Goal: Information Seeking & Learning: Compare options

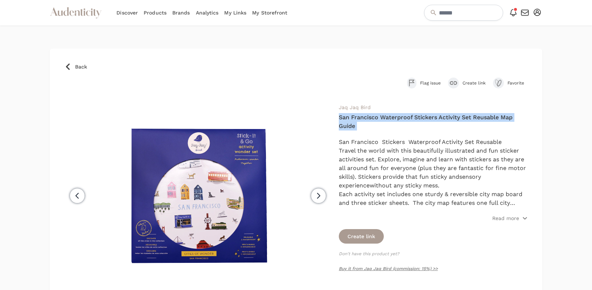
click at [372, 122] on h4 "San Francisco Waterproof Stickers Activity Set Reusable Map Guide" at bounding box center [433, 121] width 189 height 17
click at [351, 119] on h4 "San Francisco Waterproof Stickers Activity Set Reusable Map Guide" at bounding box center [433, 121] width 189 height 17
copy div "San Francisco Waterproof Stickers Activity Set Reusable Map Guide"
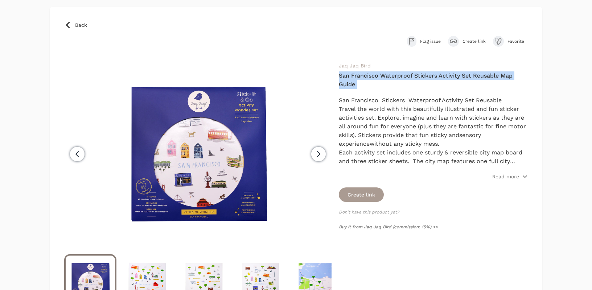
scroll to position [48, 0]
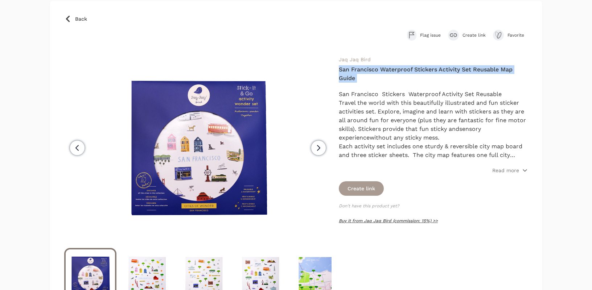
click at [354, 221] on link "Buy it from Jaq Jaq Bird (commission: 15%) >>" at bounding box center [388, 220] width 99 height 5
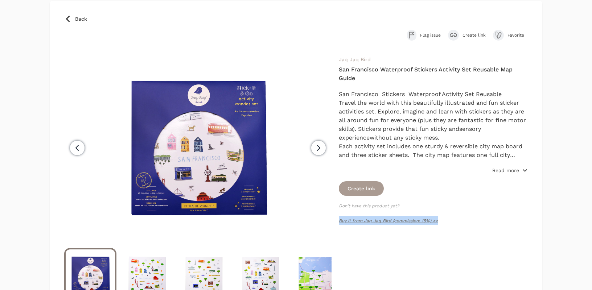
click at [500, 171] on p "Read more" at bounding box center [505, 170] width 27 height 7
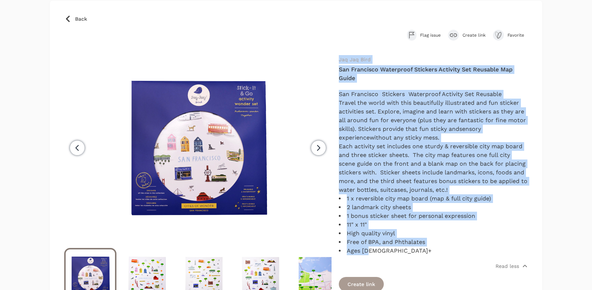
drag, startPoint x: 384, startPoint y: 253, endPoint x: 339, endPoint y: 63, distance: 194.6
click at [339, 63] on div "Jaq Jaq Bird San Francisco Waterproof Stickers Activity Set Reusable Map Guide …" at bounding box center [433, 191] width 189 height 273
copy div "Jaq Jaq Bird San Francisco Waterproof Stickers Activity Set Reusable Map Guide …"
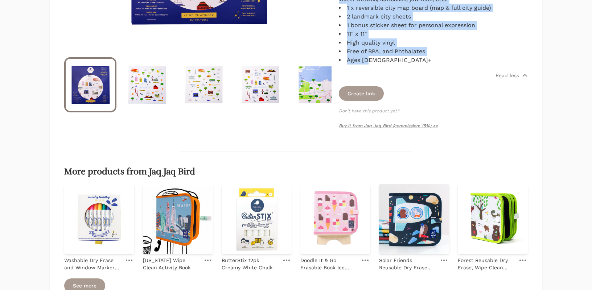
scroll to position [289, 0]
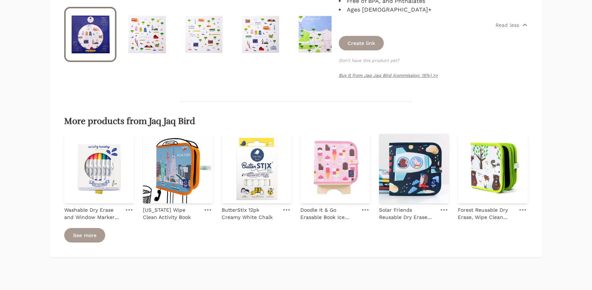
click at [388, 88] on div "Back Flag issue Create link Favorite Previous" at bounding box center [296, 8] width 492 height 497
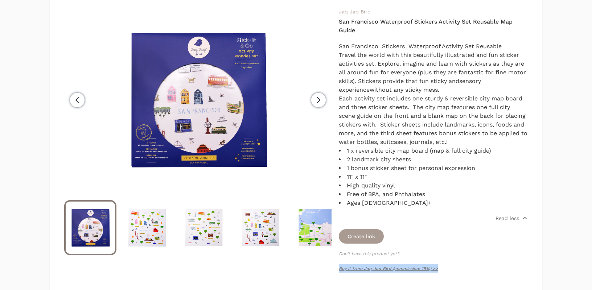
scroll to position [0, 0]
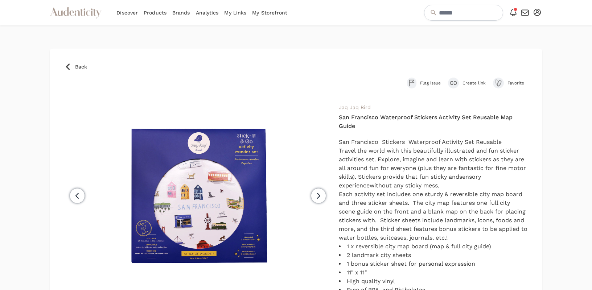
click at [397, 119] on h4 "San Francisco Waterproof Stickers Activity Set Reusable Map Guide" at bounding box center [433, 121] width 189 height 17
copy div "San Francisco Waterproof Stickers Activity Set Reusable Map Guide"
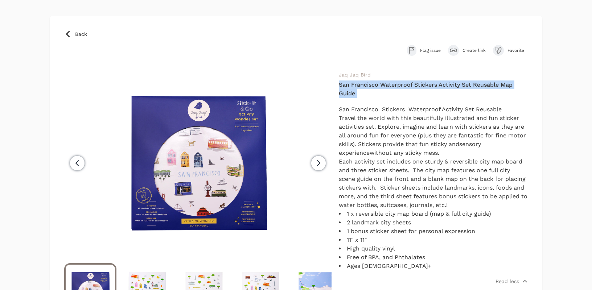
scroll to position [70, 0]
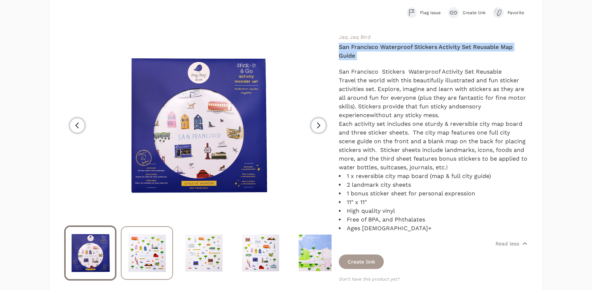
click at [155, 246] on img at bounding box center [146, 253] width 51 height 52
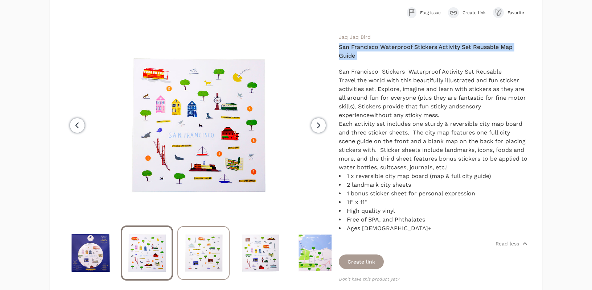
click at [211, 246] on img at bounding box center [203, 253] width 51 height 52
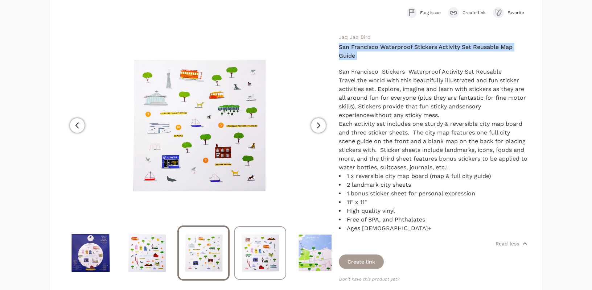
click at [261, 244] on img at bounding box center [260, 253] width 51 height 52
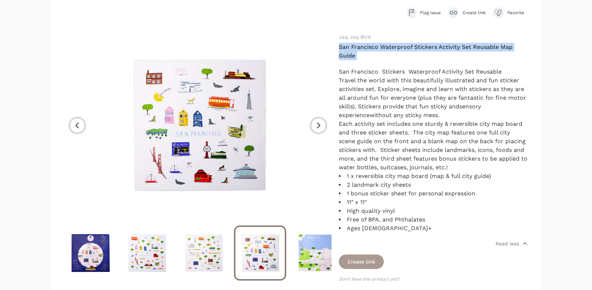
click at [315, 127] on icon "button" at bounding box center [318, 125] width 9 height 9
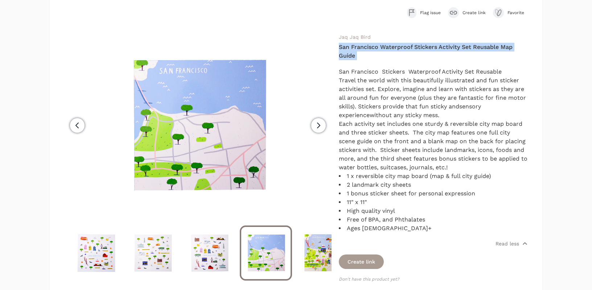
scroll to position [0, 57]
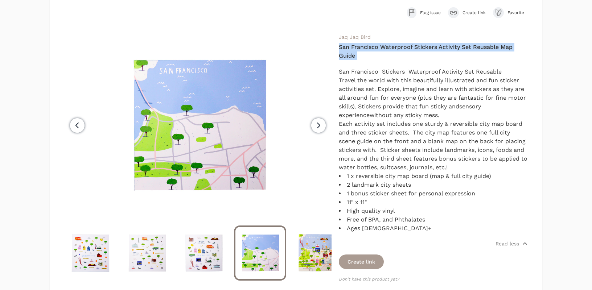
click at [316, 128] on icon "button" at bounding box center [318, 125] width 9 height 9
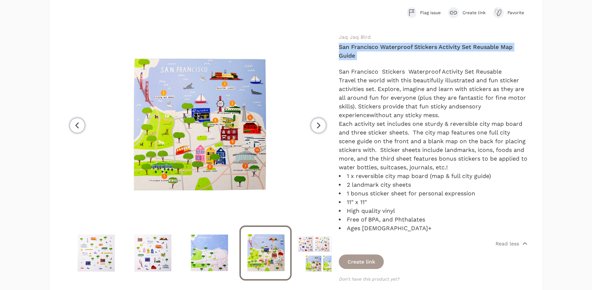
scroll to position [0, 113]
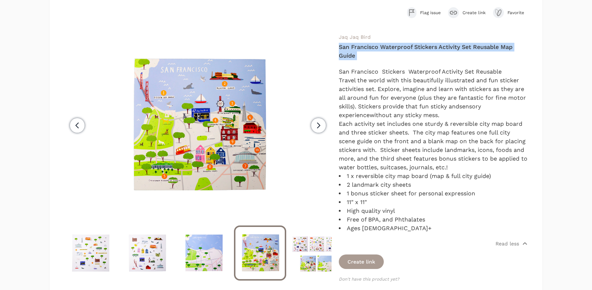
click at [315, 123] on icon "button" at bounding box center [318, 125] width 9 height 9
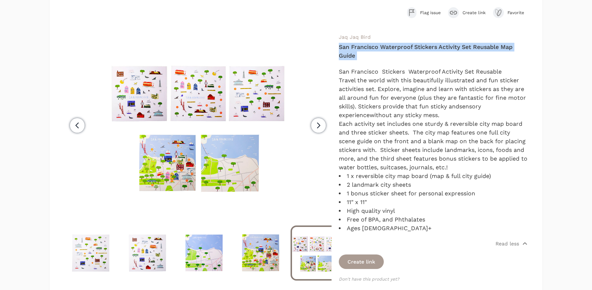
scroll to position [0, 170]
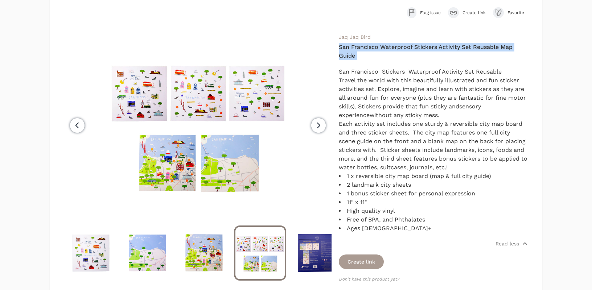
click at [312, 125] on span "Next" at bounding box center [318, 125] width 14 height 14
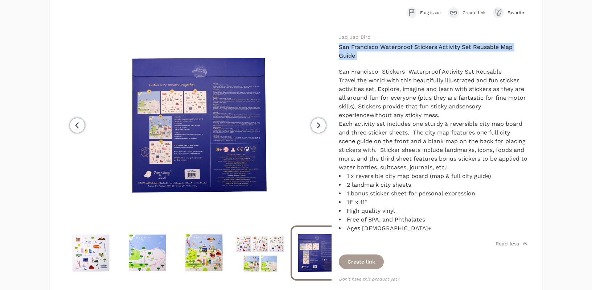
scroll to position [0, 185]
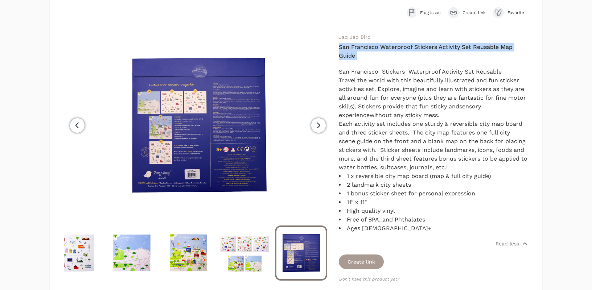
click at [314, 123] on icon "button" at bounding box center [318, 125] width 9 height 9
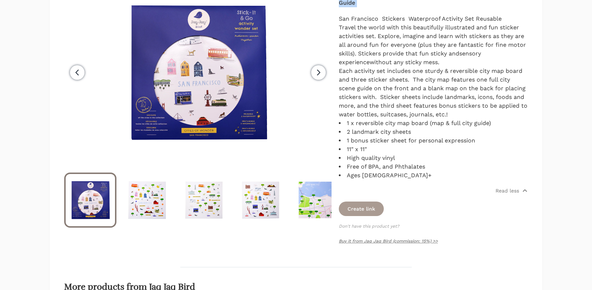
scroll to position [205, 0]
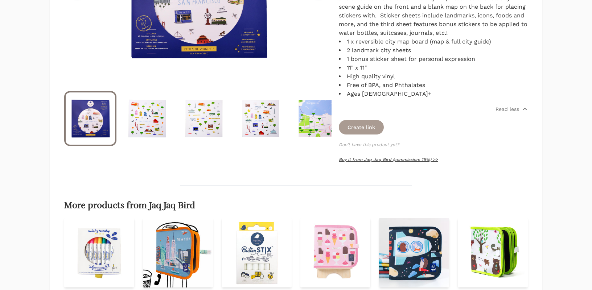
click at [388, 159] on link "Buy it from Jaq Jaq Bird (commission: 15%) >>" at bounding box center [388, 159] width 99 height 5
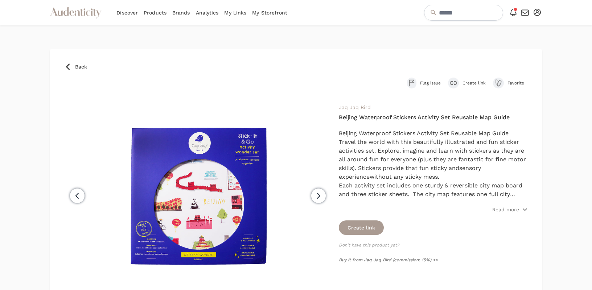
drag, startPoint x: 385, startPoint y: 150, endPoint x: 432, endPoint y: 158, distance: 47.4
click at [385, 150] on p "Travel the world with this beautifully illustrated and fun sticker activities s…" at bounding box center [433, 159] width 189 height 43
click at [514, 206] on p "Read more" at bounding box center [505, 209] width 27 height 7
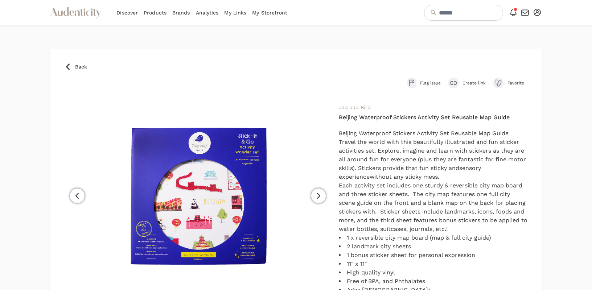
click at [387, 118] on h4 "Beijing Waterproof Stickers Activity Set Reusable Map Guide" at bounding box center [433, 117] width 189 height 9
copy div "Beijing Waterproof Stickers Activity Set Reusable Map Guide"
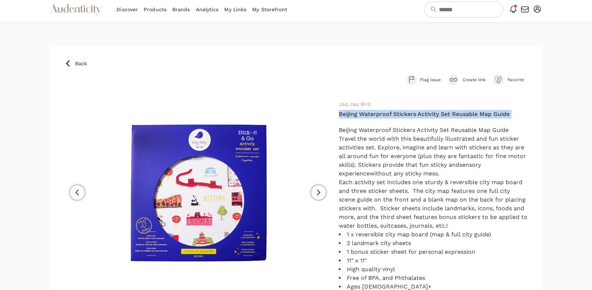
scroll to position [64, 0]
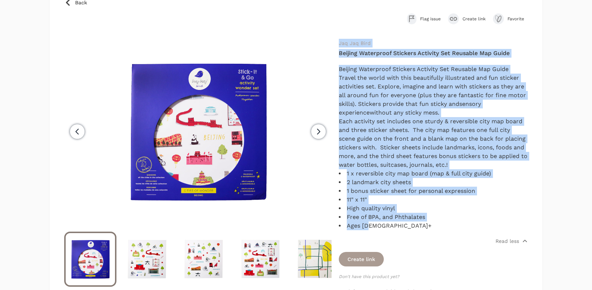
drag, startPoint x: 425, startPoint y: 229, endPoint x: 337, endPoint y: 40, distance: 208.2
click at [337, 40] on div "Previous Next Jaq Jaq Bird" at bounding box center [295, 171] width 463 height 264
copy div "Jaq Jaq Bird Beijing Waterproof Stickers Activity Set Reusable Map Guide Beijin…"
click at [411, 124] on p "Each activity set includes one sturdy & reversible city map board and three sti…" at bounding box center [433, 143] width 189 height 52
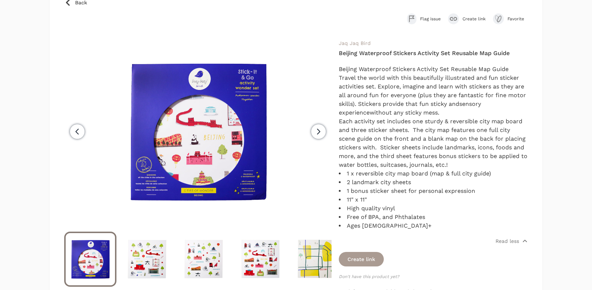
click at [385, 57] on h4 "Beijing Waterproof Stickers Activity Set Reusable Map Guide" at bounding box center [433, 53] width 189 height 9
click at [385, 54] on h4 "Beijing Waterproof Stickers Activity Set Reusable Map Guide" at bounding box center [433, 53] width 189 height 9
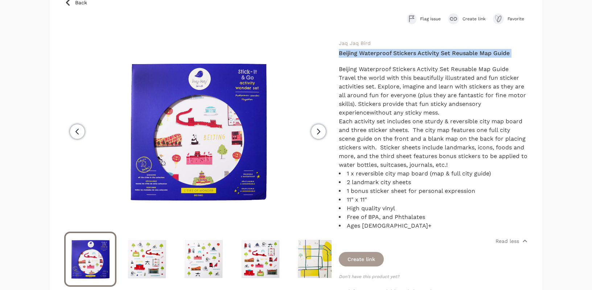
click at [385, 54] on h4 "Beijing Waterproof Stickers Activity Set Reusable Map Guide" at bounding box center [433, 53] width 189 height 9
copy div "Beijing Waterproof Stickers Activity Set Reusable Map Guide"
click at [158, 258] on img at bounding box center [146, 259] width 51 height 52
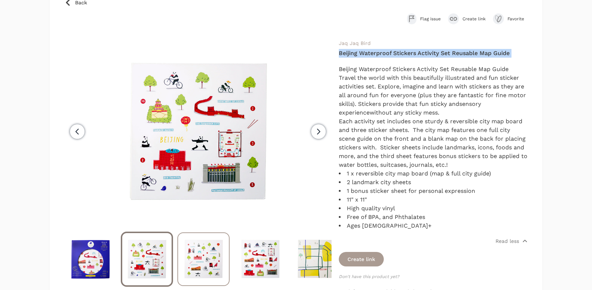
click at [206, 252] on img at bounding box center [203, 259] width 51 height 52
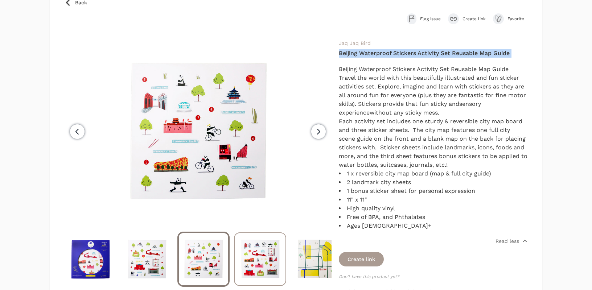
click at [265, 258] on img at bounding box center [260, 259] width 51 height 52
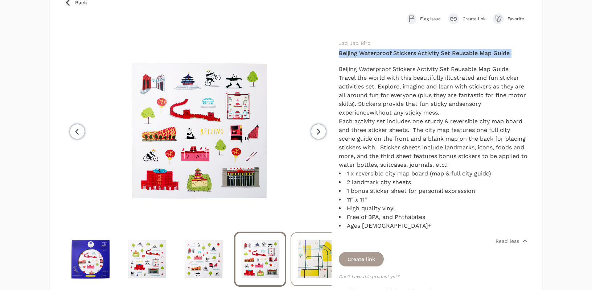
click at [322, 274] on img at bounding box center [316, 259] width 51 height 52
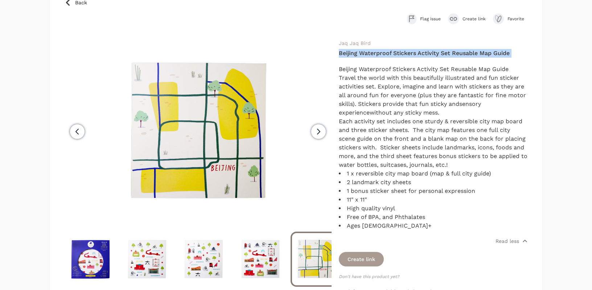
click at [316, 134] on icon "button" at bounding box center [318, 131] width 9 height 9
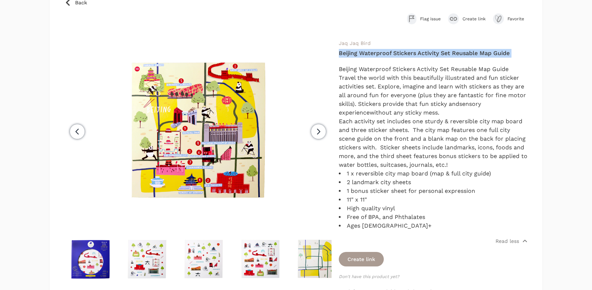
scroll to position [0, 57]
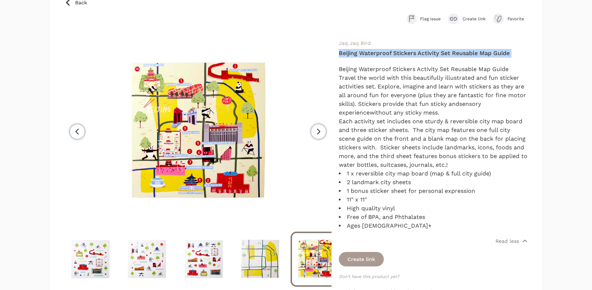
click at [323, 132] on span "Next" at bounding box center [318, 131] width 14 height 14
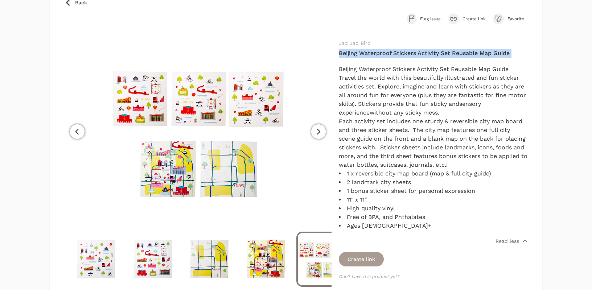
scroll to position [0, 113]
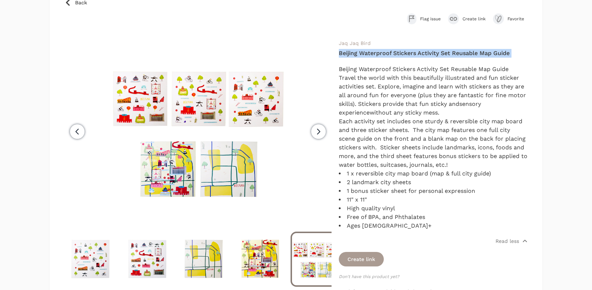
click at [317, 134] on icon "button" at bounding box center [318, 131] width 3 height 5
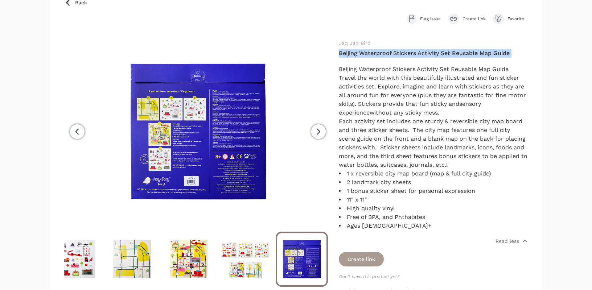
scroll to position [0, 185]
click at [314, 133] on icon "button" at bounding box center [318, 131] width 9 height 9
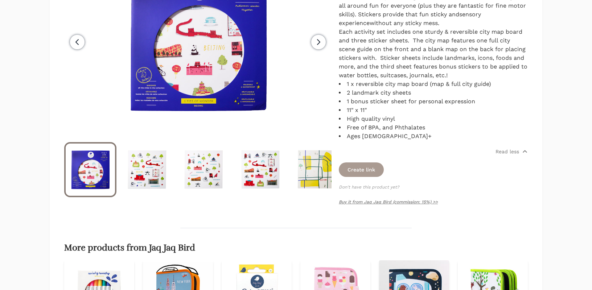
scroll to position [210, 0]
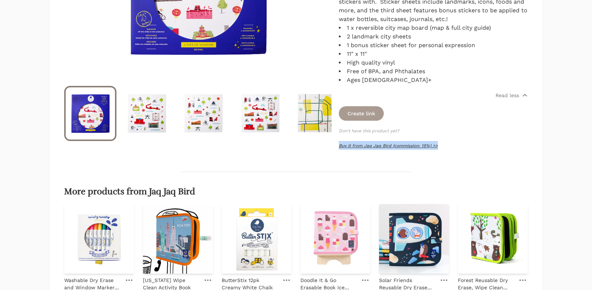
click at [367, 148] on link "Buy it from Jaq Jaq Bird (commission: 15%) >>" at bounding box center [388, 145] width 99 height 5
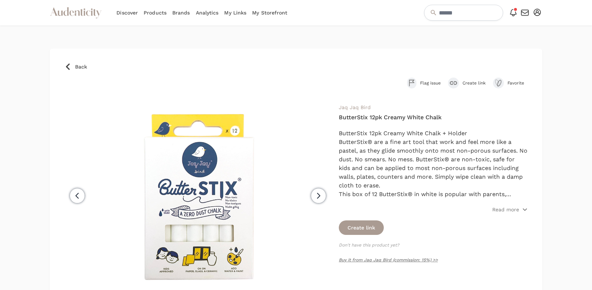
click at [378, 116] on h4 "ButterStix 12pk Creamy White Chalk" at bounding box center [433, 117] width 189 height 9
copy div "ButterStix 12pk Creamy White Chalk"
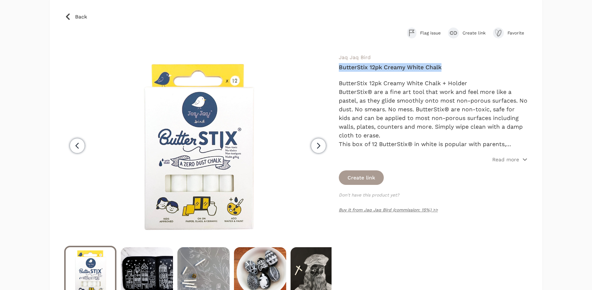
scroll to position [43, 0]
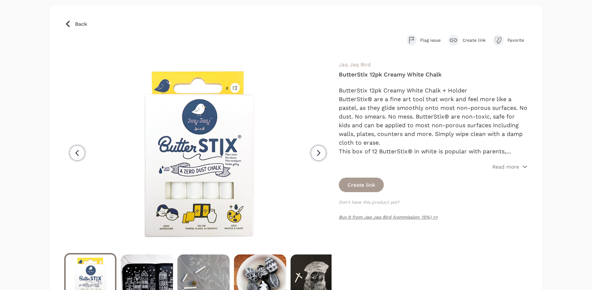
click at [420, 189] on form "Create link" at bounding box center [433, 185] width 189 height 14
click at [498, 169] on p "Read more" at bounding box center [505, 166] width 27 height 7
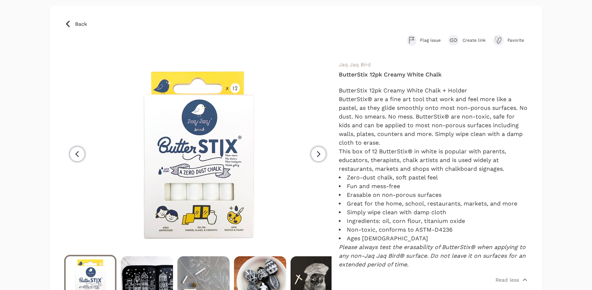
drag, startPoint x: 424, startPoint y: 263, endPoint x: 337, endPoint y: 66, distance: 215.7
click at [337, 66] on div "Previous Next Jaq Jaq Bird ButterStix 12pk Creamy White Chalk ButterStix 12pk C…" at bounding box center [295, 200] width 463 height 281
copy div "Jaq Jaq Bird ButterStix 12pk Creamy White Chalk ButterStix 12pk Creamy White Ch…"
click at [148, 278] on img at bounding box center [146, 282] width 51 height 52
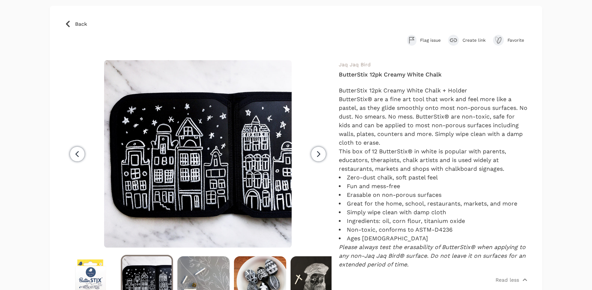
click at [208, 285] on img at bounding box center [203, 282] width 52 height 52
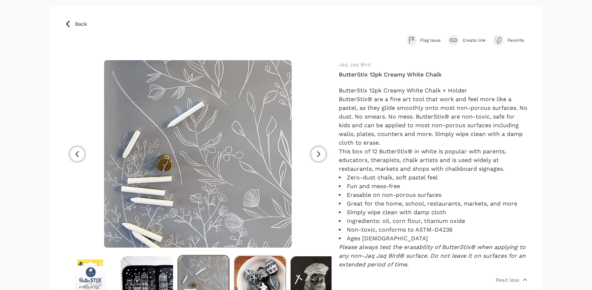
click at [274, 276] on img at bounding box center [260, 282] width 51 height 52
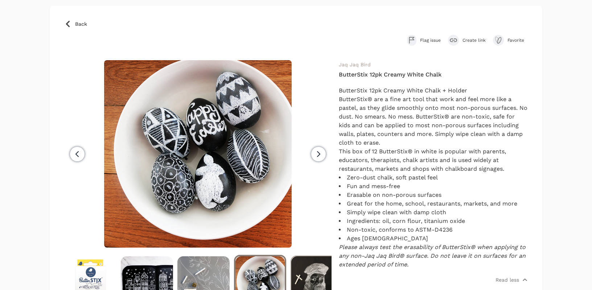
click at [316, 274] on img at bounding box center [316, 282] width 51 height 52
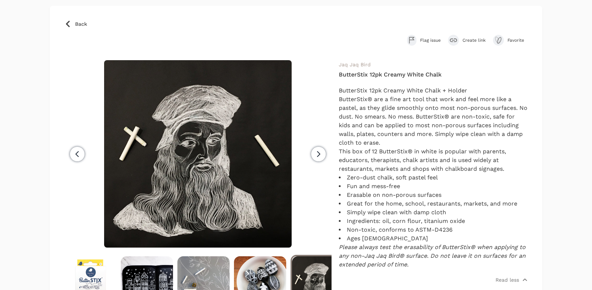
click at [323, 158] on span "Next" at bounding box center [318, 154] width 14 height 14
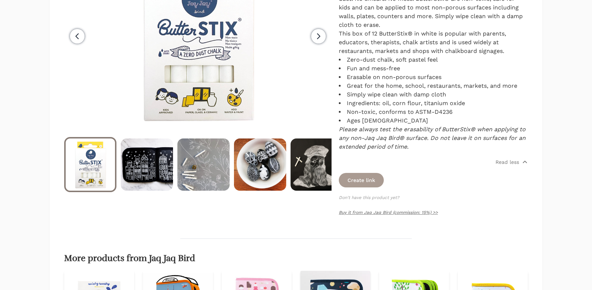
scroll to position [161, 0]
click at [386, 217] on div "Jaq Jaq Bird ButterStix 12pk Creamy White Chalk ButterStix 12pk Creamy White Ch…" at bounding box center [433, 82] width 189 height 281
click at [384, 210] on link "Buy it from Jaq Jaq Bird (commission: 15%) >>" at bounding box center [388, 212] width 99 height 5
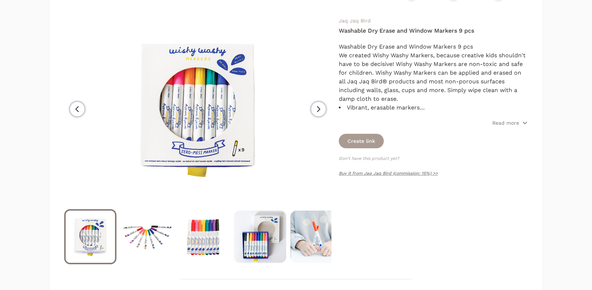
scroll to position [79, 0]
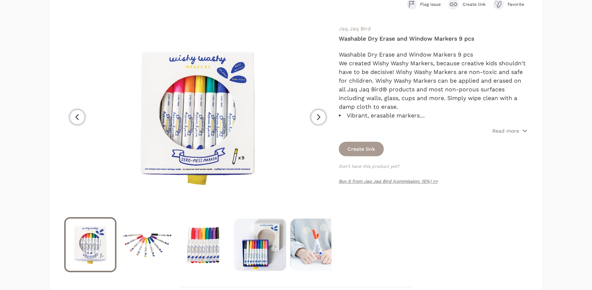
click at [397, 36] on h4 "Washable Dry Erase and Window Markers 9 pcs" at bounding box center [433, 38] width 189 height 9
copy div "Washable Dry Erase and Window Markers 9 pcs"
click at [408, 183] on link "Buy it from Jaq Jaq Bird (commission: 15%) >>" at bounding box center [388, 181] width 99 height 5
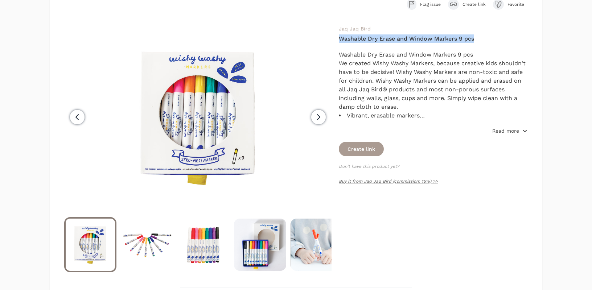
click at [500, 128] on p "Read more" at bounding box center [505, 130] width 27 height 7
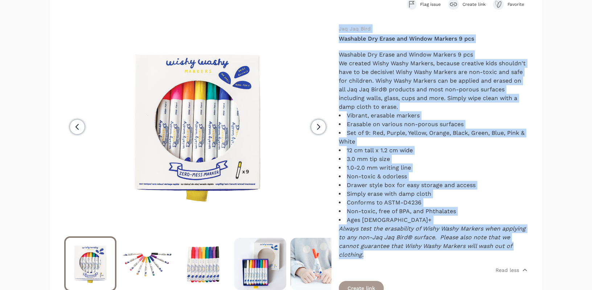
drag, startPoint x: 363, startPoint y: 260, endPoint x: 337, endPoint y: 33, distance: 228.5
click at [337, 33] on div "Previous" at bounding box center [295, 177] width 463 height 307
copy div "Lor Ips Dolo Sitametc Adi Elits doe Tempor Incidid 0 utl Etdolore Mag Aliqu eni…"
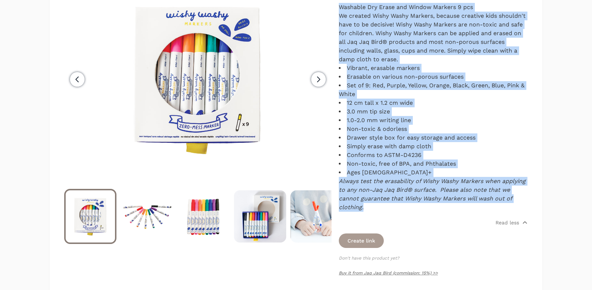
scroll to position [132, 0]
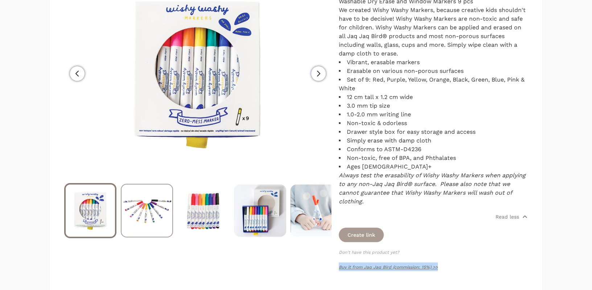
click at [138, 215] on img at bounding box center [146, 211] width 51 height 52
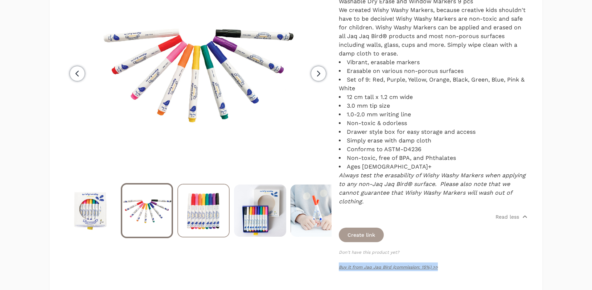
click at [204, 217] on img at bounding box center [203, 211] width 51 height 52
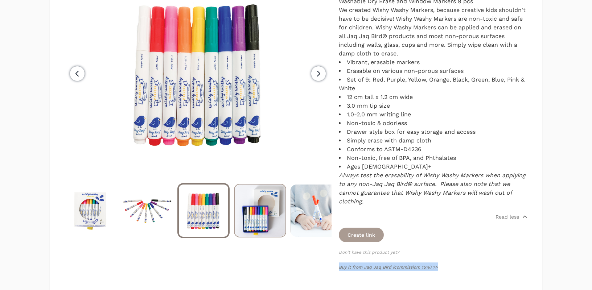
click at [265, 216] on img at bounding box center [260, 211] width 51 height 52
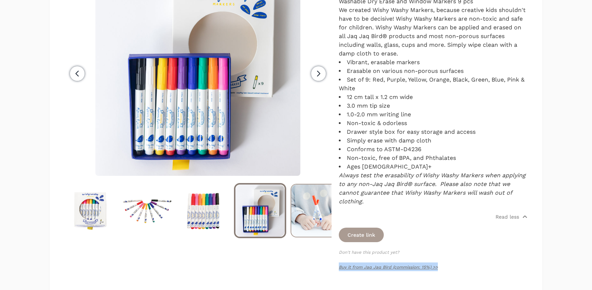
click at [316, 212] on img at bounding box center [316, 211] width 51 height 52
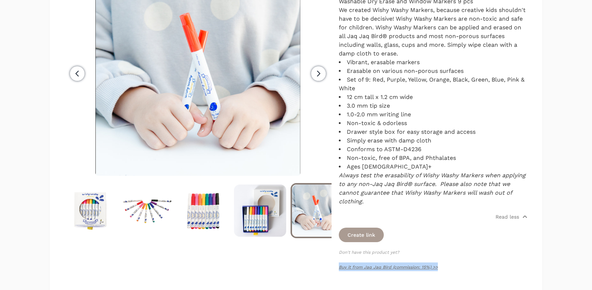
click at [318, 80] on span "Next" at bounding box center [318, 73] width 14 height 14
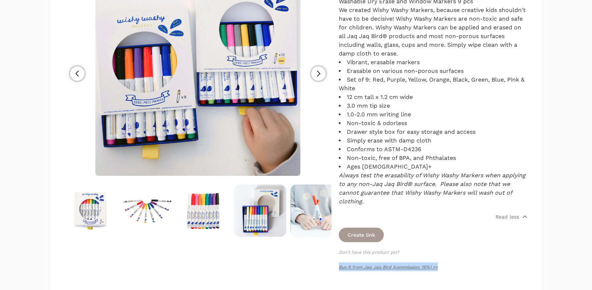
scroll to position [0, 57]
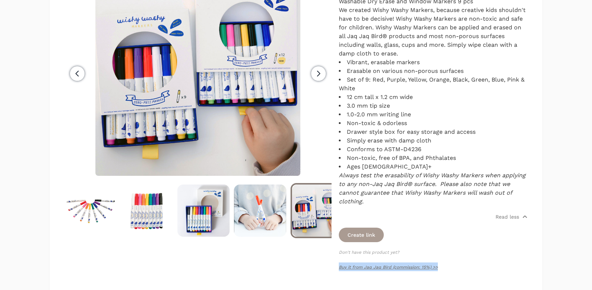
click at [315, 75] on icon "button" at bounding box center [318, 73] width 9 height 9
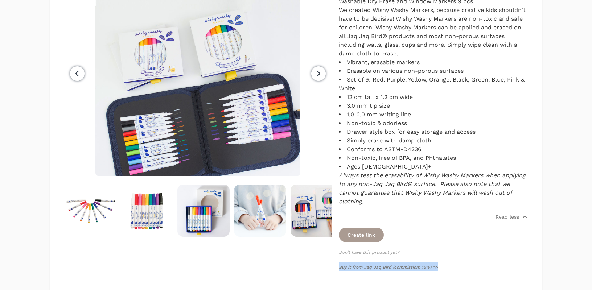
scroll to position [0, 113]
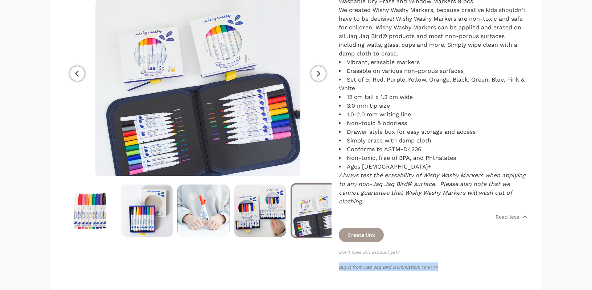
click at [319, 70] on icon "button" at bounding box center [318, 73] width 9 height 9
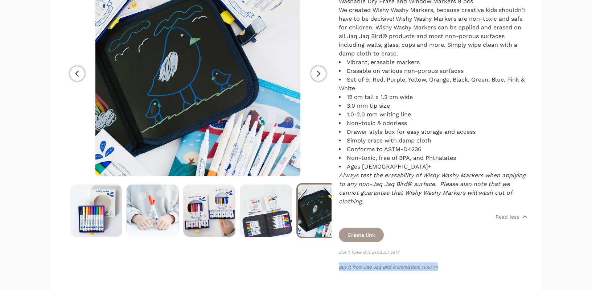
scroll to position [0, 170]
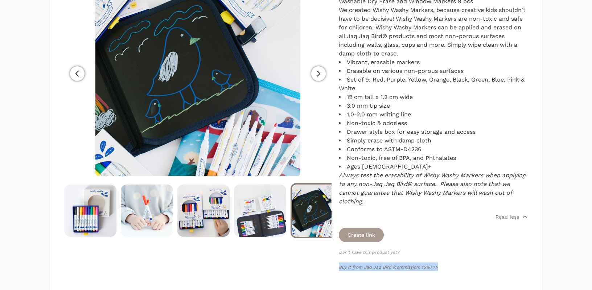
click at [312, 79] on button "Next" at bounding box center [318, 73] width 26 height 205
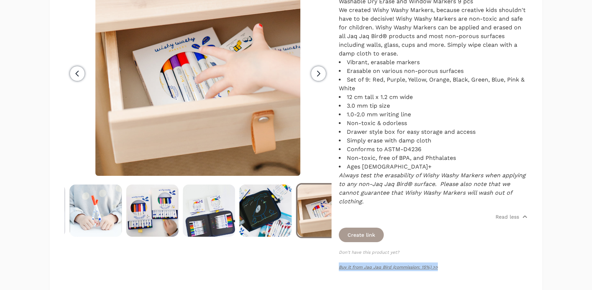
scroll to position [0, 226]
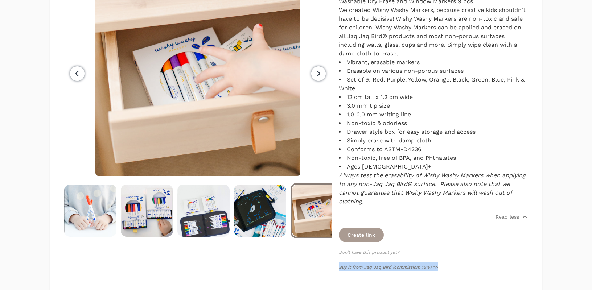
click at [324, 74] on span "Next" at bounding box center [318, 73] width 14 height 14
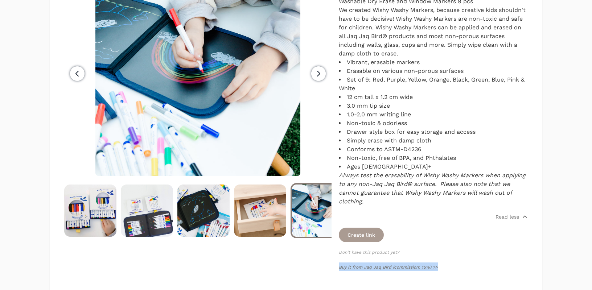
click at [324, 74] on span "Next" at bounding box center [318, 73] width 14 height 14
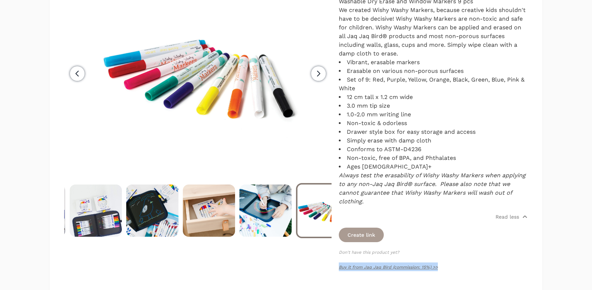
scroll to position [0, 339]
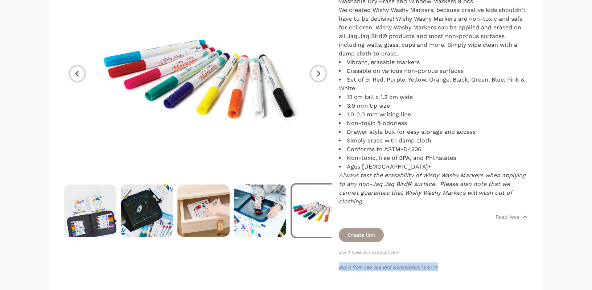
click at [319, 74] on icon "button" at bounding box center [318, 73] width 9 height 9
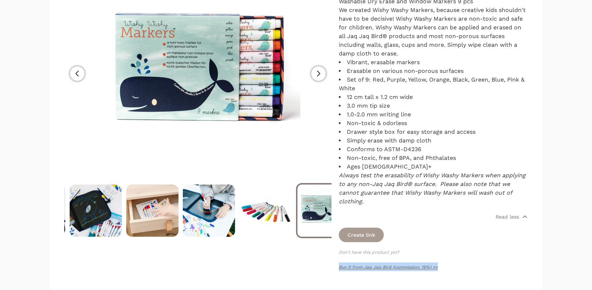
scroll to position [0, 396]
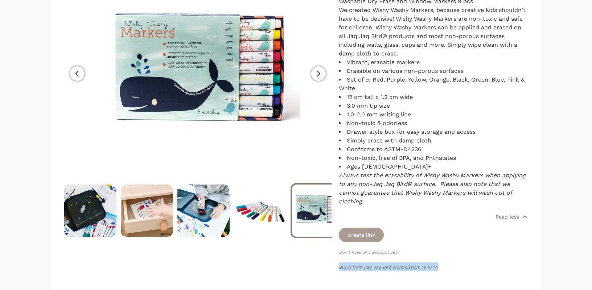
click at [312, 77] on span "Next" at bounding box center [318, 73] width 14 height 14
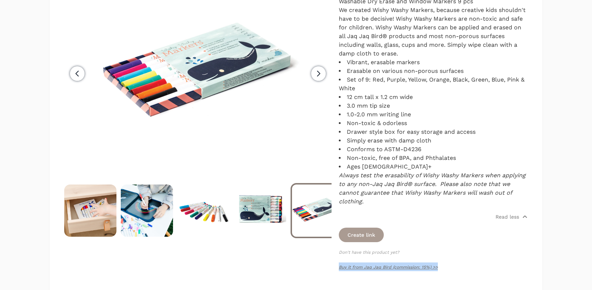
click at [312, 77] on span "Next" at bounding box center [318, 73] width 14 height 14
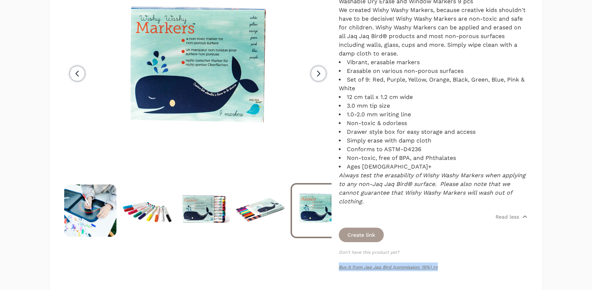
click at [312, 77] on span "Next" at bounding box center [318, 73] width 14 height 14
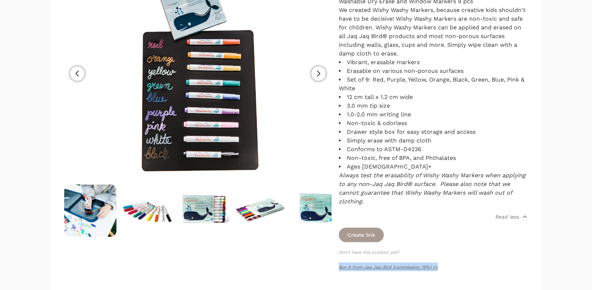
scroll to position [0, 565]
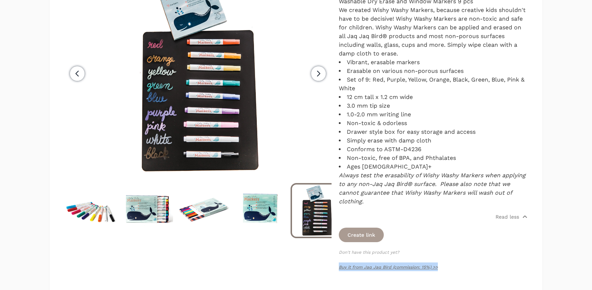
click at [317, 73] on icon "button" at bounding box center [318, 73] width 9 height 9
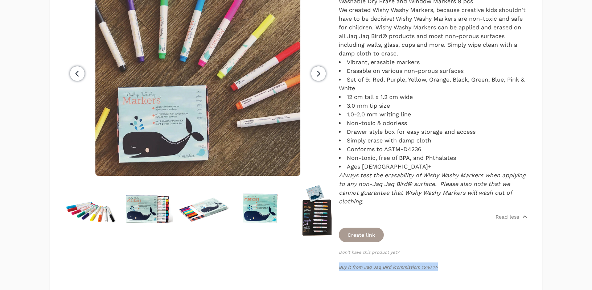
scroll to position [0, 622]
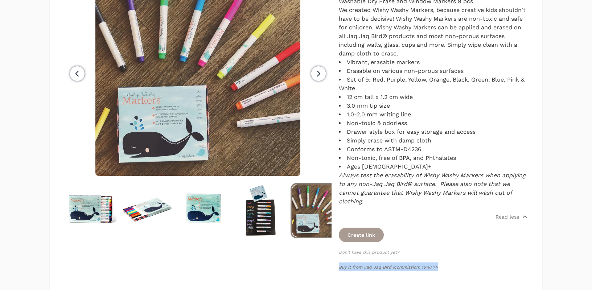
click at [317, 73] on icon "button" at bounding box center [318, 73] width 9 height 9
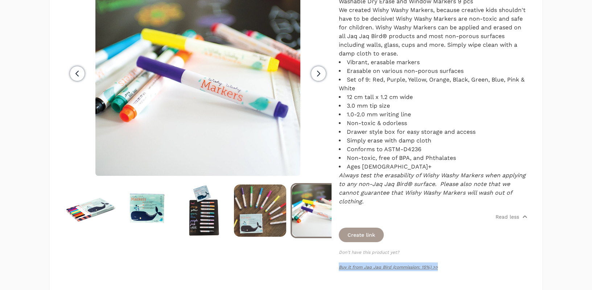
click at [317, 73] on icon "button" at bounding box center [318, 73] width 9 height 9
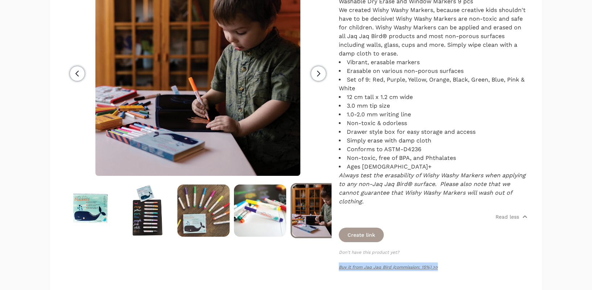
click at [317, 73] on icon "button" at bounding box center [318, 73] width 9 height 9
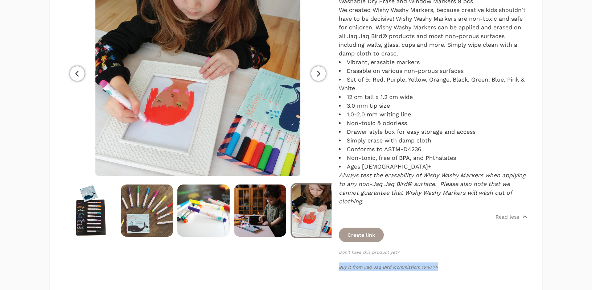
click at [317, 73] on icon "button" at bounding box center [318, 73] width 9 height 9
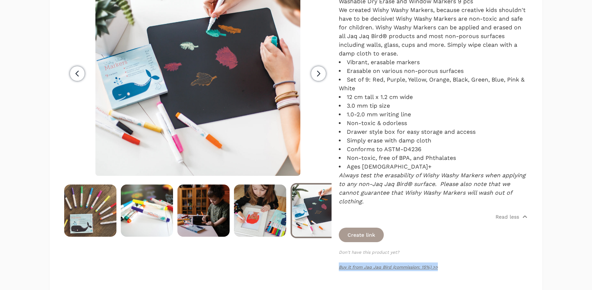
click at [317, 73] on icon "button" at bounding box center [318, 73] width 9 height 9
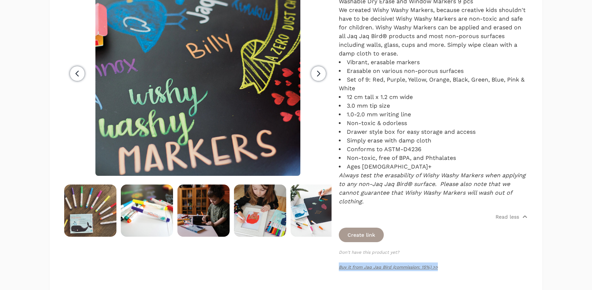
scroll to position [0, 1]
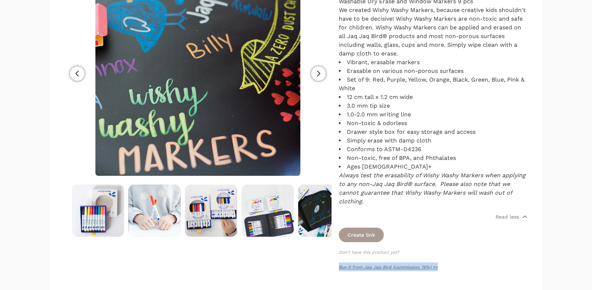
click at [317, 73] on icon "button" at bounding box center [318, 73] width 9 height 9
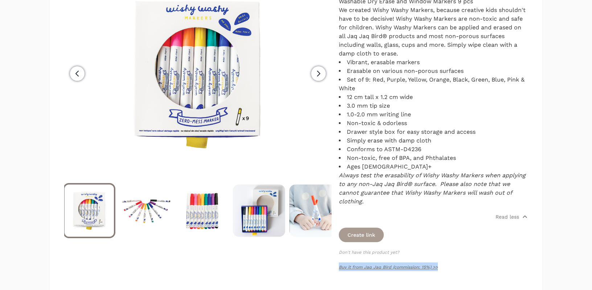
click at [317, 73] on icon "button" at bounding box center [318, 73] width 9 height 9
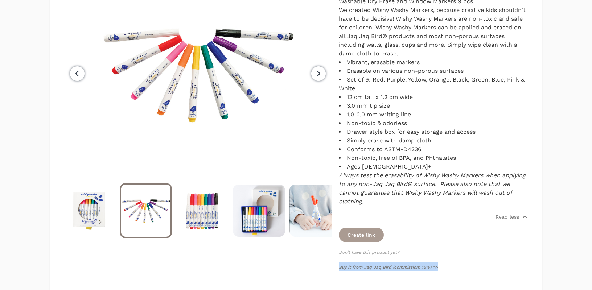
click at [317, 73] on icon "button" at bounding box center [318, 73] width 9 height 9
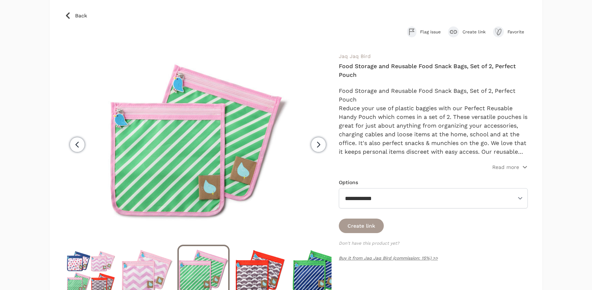
scroll to position [50, 0]
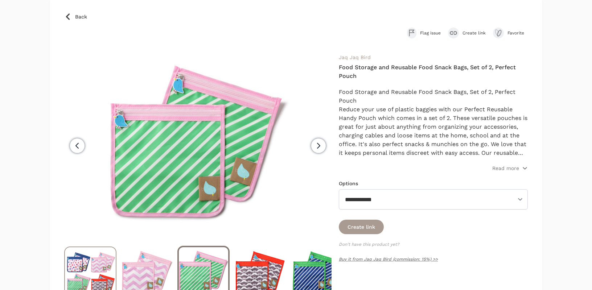
click at [79, 275] on img at bounding box center [90, 273] width 51 height 52
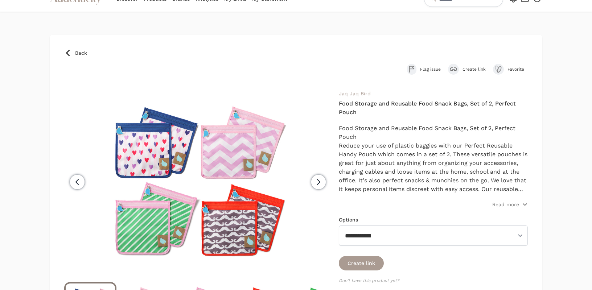
scroll to position [10, 0]
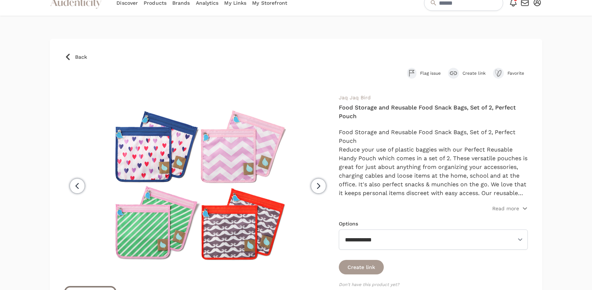
click at [350, 114] on h4 "Food Storage and Reusable Food Snack Bags, Set of 2, Perfect Pouch" at bounding box center [433, 111] width 189 height 17
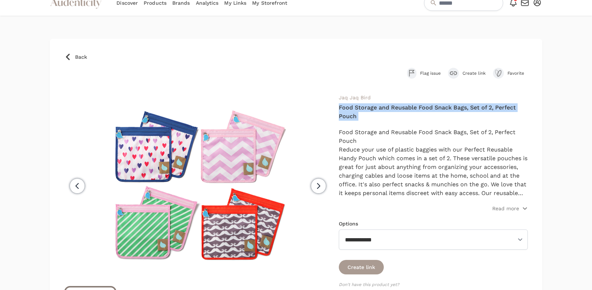
click at [350, 114] on h4 "Food Storage and Reusable Food Snack Bags, Set of 2, Perfect Pouch" at bounding box center [433, 111] width 189 height 17
copy div "Food Storage and Reusable Food Snack Bags, Set of 2, Perfect Pouch"
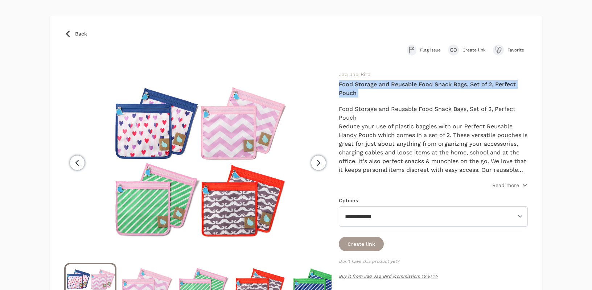
scroll to position [34, 0]
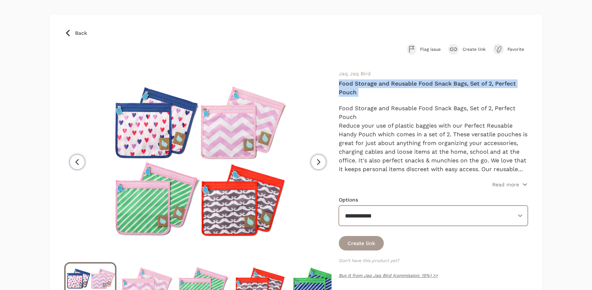
click at [415, 216] on select "**********" at bounding box center [433, 216] width 189 height 20
click at [339, 206] on select "**********" at bounding box center [433, 216] width 189 height 20
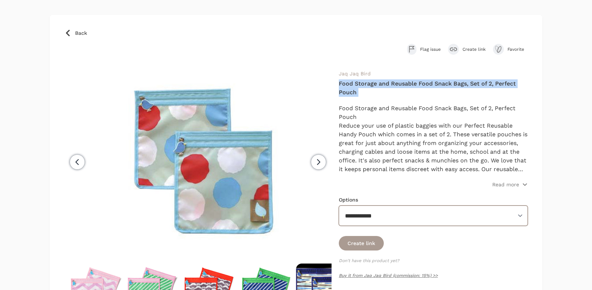
scroll to position [0, 57]
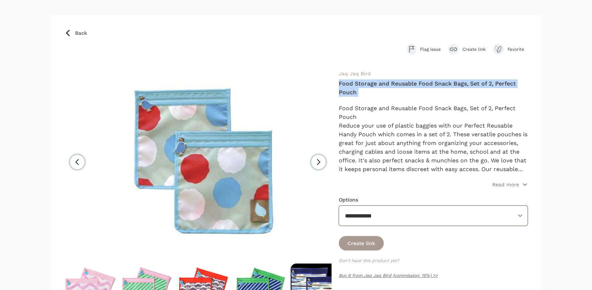
click at [389, 219] on select "**********" at bounding box center [433, 216] width 189 height 20
click at [339, 206] on select "**********" at bounding box center [433, 216] width 189 height 20
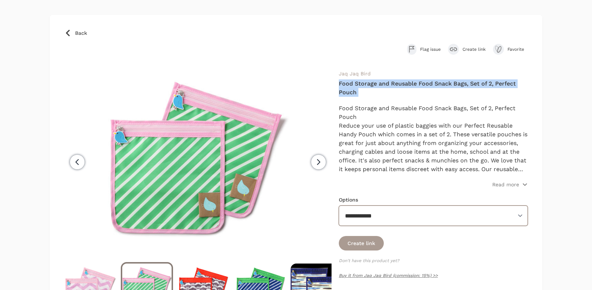
click at [390, 216] on select "**********" at bounding box center [433, 216] width 189 height 20
click at [339, 206] on select "**********" at bounding box center [433, 216] width 189 height 20
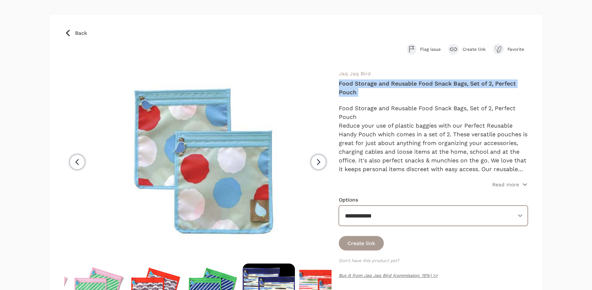
scroll to position [0, 113]
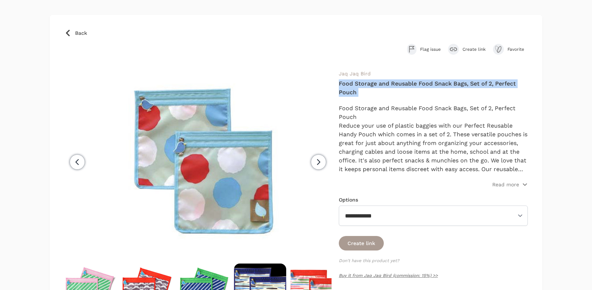
click at [345, 93] on h4 "Food Storage and Reusable Food Snack Bags, Set of 2, Perfect Pouch" at bounding box center [433, 87] width 189 height 17
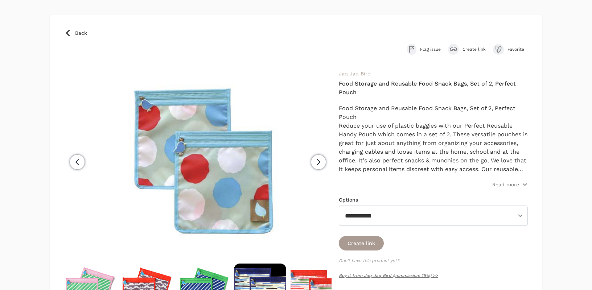
click at [345, 93] on h4 "Food Storage and Reusable Food Snack Bags, Set of 2, Perfect Pouch" at bounding box center [433, 87] width 189 height 17
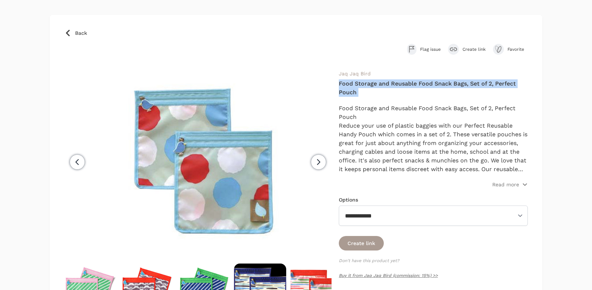
click at [345, 93] on h4 "Food Storage and Reusable Food Snack Bags, Set of 2, Perfect Pouch" at bounding box center [433, 87] width 189 height 17
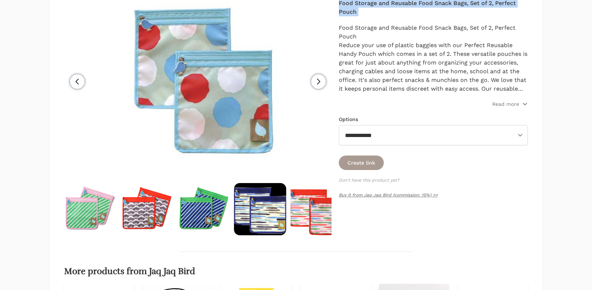
scroll to position [115, 0]
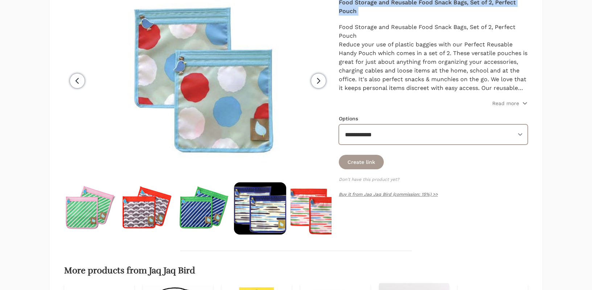
click at [401, 132] on select "**********" at bounding box center [433, 134] width 189 height 20
click at [80, 79] on icon "button" at bounding box center [77, 80] width 9 height 9
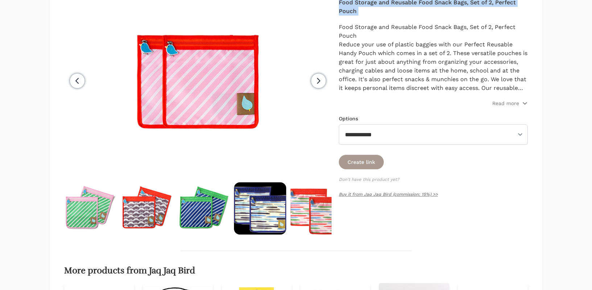
scroll to position [0, 57]
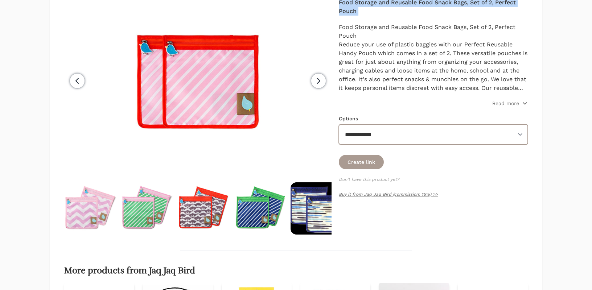
click at [431, 128] on select "**********" at bounding box center [433, 134] width 189 height 20
click at [339, 124] on select "**********" at bounding box center [433, 134] width 189 height 20
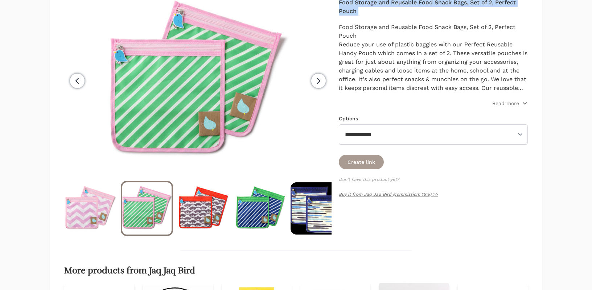
click at [75, 84] on icon "button" at bounding box center [77, 80] width 9 height 9
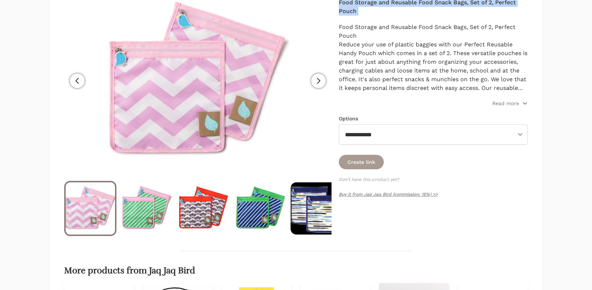
click at [75, 84] on icon "button" at bounding box center [77, 80] width 9 height 9
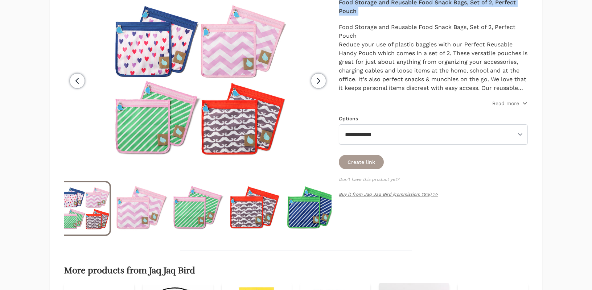
scroll to position [0, 0]
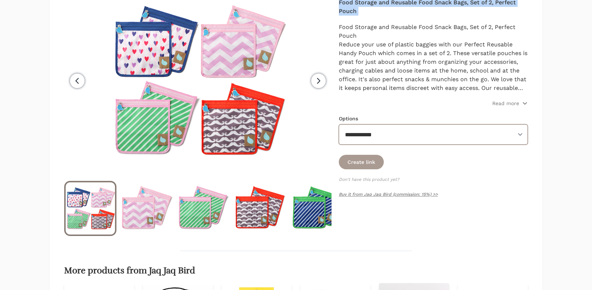
click at [391, 132] on select "**********" at bounding box center [433, 134] width 189 height 20
click at [339, 124] on select "**********" at bounding box center [433, 134] width 189 height 20
click at [385, 137] on select "**********" at bounding box center [433, 134] width 189 height 20
click at [339, 124] on select "**********" at bounding box center [433, 134] width 189 height 20
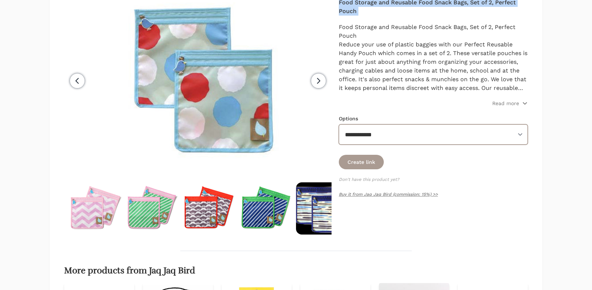
scroll to position [0, 57]
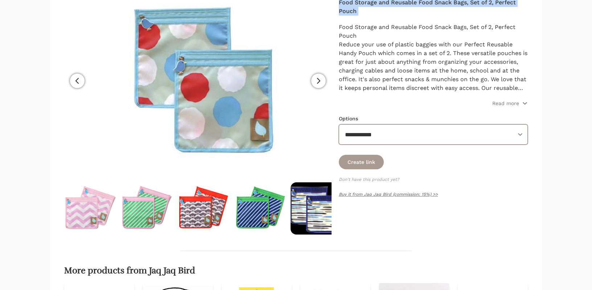
click at [386, 136] on select "**********" at bounding box center [433, 134] width 189 height 20
click at [339, 124] on select "**********" at bounding box center [433, 134] width 189 height 20
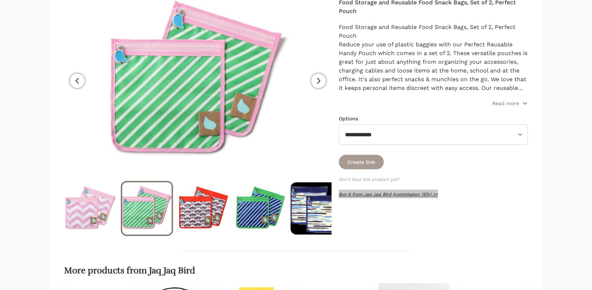
drag, startPoint x: 376, startPoint y: 196, endPoint x: 119, endPoint y: 1, distance: 322.2
click at [0, 0] on div "Back Flag issue Create link Favorite Previous" at bounding box center [296, 175] width 592 height 531
click at [383, 194] on link "Buy it from Jaq Jaq Bird (commission: 15%) >>" at bounding box center [388, 194] width 99 height 5
click at [515, 101] on p "Read more" at bounding box center [505, 103] width 27 height 7
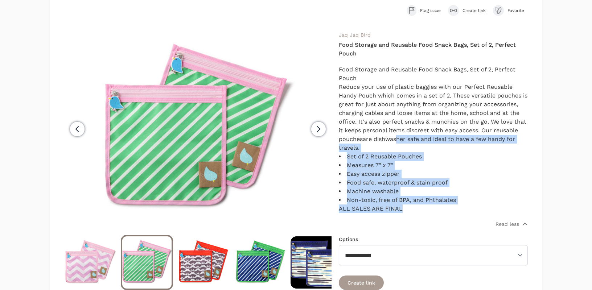
scroll to position [52, 0]
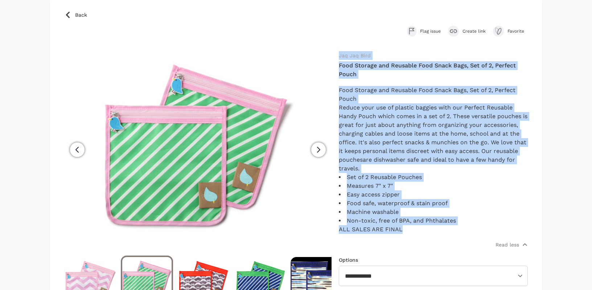
drag, startPoint x: 422, startPoint y: 176, endPoint x: 337, endPoint y: 57, distance: 146.0
click at [337, 57] on div "Previous Next" at bounding box center [295, 199] width 463 height 296
copy div "Jaq Jaq Bird Food Storage and Reusable Food Snack Bags, Set of 2, Perfect Pouch…"
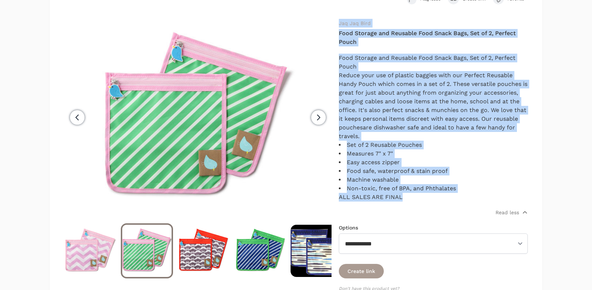
scroll to position [114, 0]
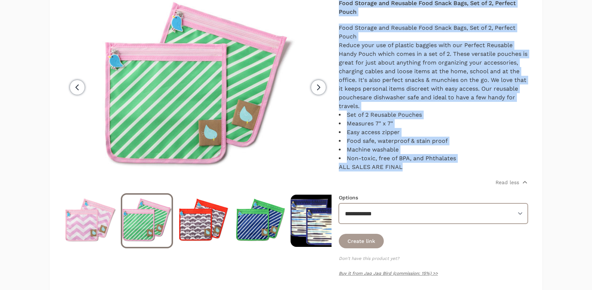
click at [400, 219] on select "**********" at bounding box center [433, 213] width 189 height 20
click at [339, 203] on select "**********" at bounding box center [433, 213] width 189 height 20
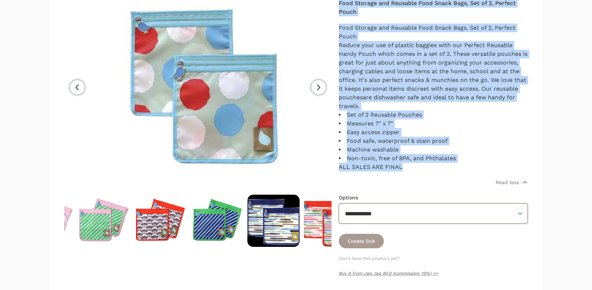
scroll to position [0, 113]
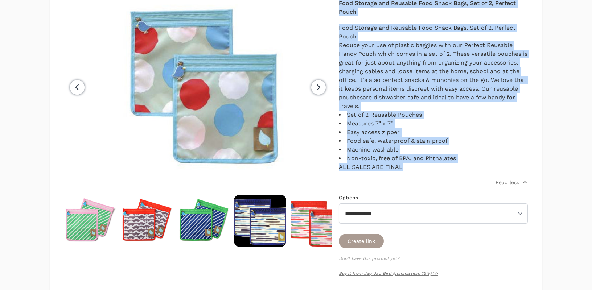
click at [76, 89] on icon "button" at bounding box center [77, 87] width 9 height 9
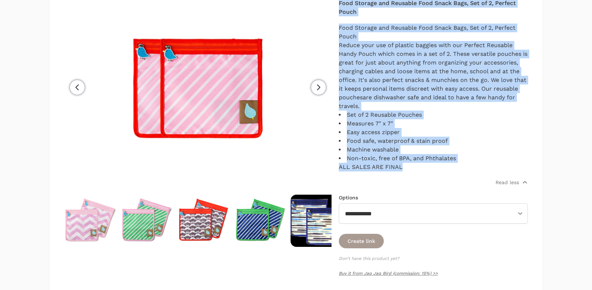
click at [76, 89] on icon "button" at bounding box center [77, 87] width 9 height 9
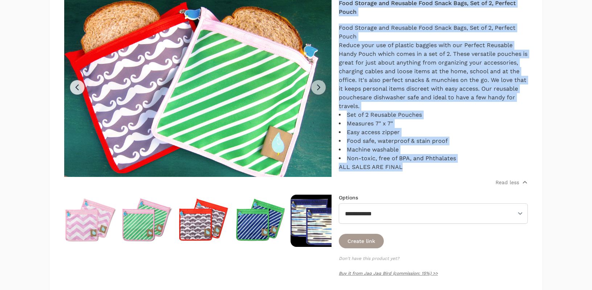
scroll to position [0, 0]
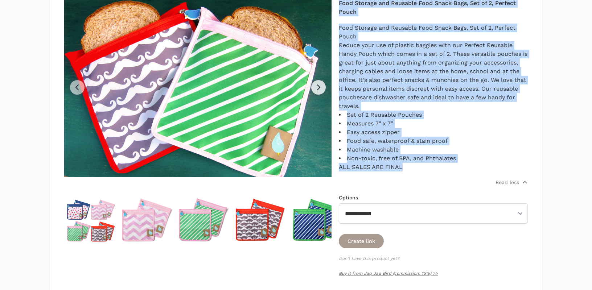
click at [318, 87] on icon "button" at bounding box center [318, 87] width 9 height 9
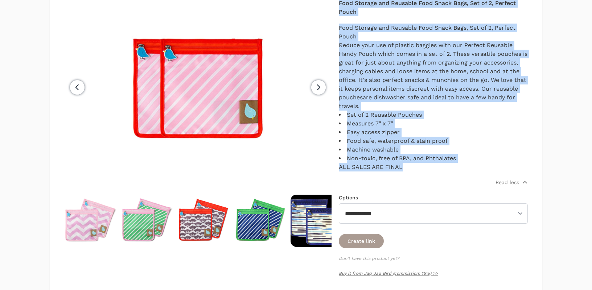
click at [318, 87] on icon "button" at bounding box center [318, 87] width 9 height 9
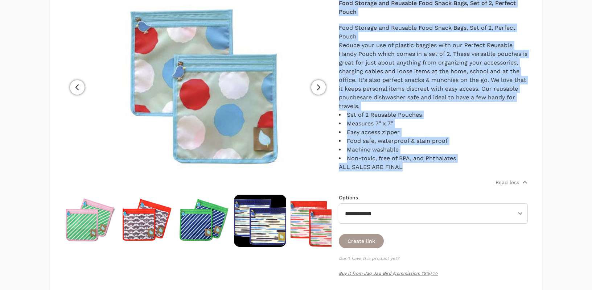
click at [318, 87] on icon "button" at bounding box center [318, 87] width 9 height 9
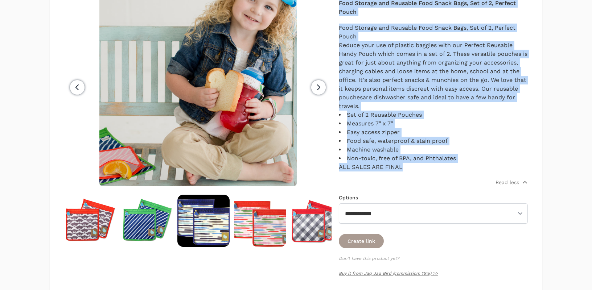
click at [318, 87] on icon "button" at bounding box center [318, 87] width 9 height 9
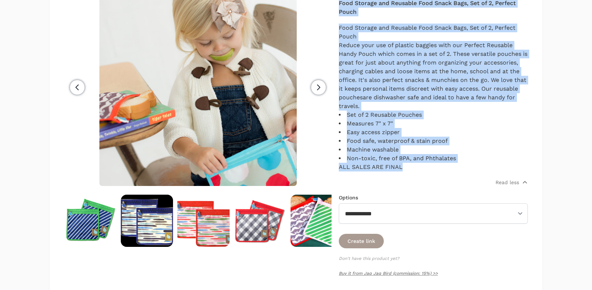
click at [318, 87] on icon "button" at bounding box center [318, 87] width 9 height 9
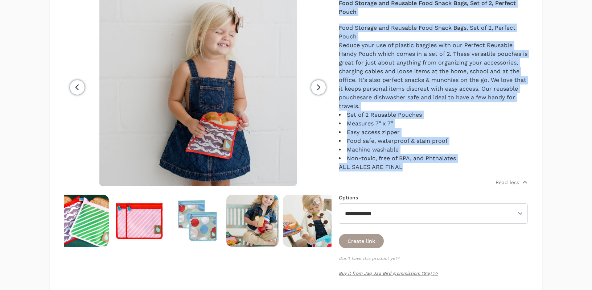
scroll to position [0, 523]
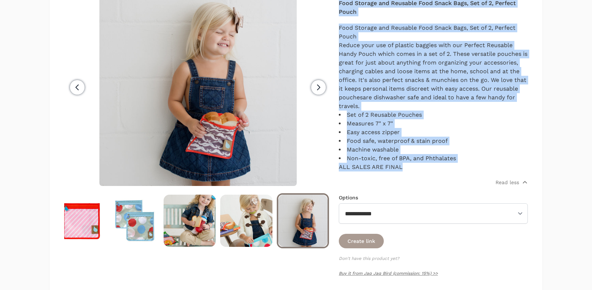
click at [318, 87] on icon "button" at bounding box center [318, 87] width 9 height 9
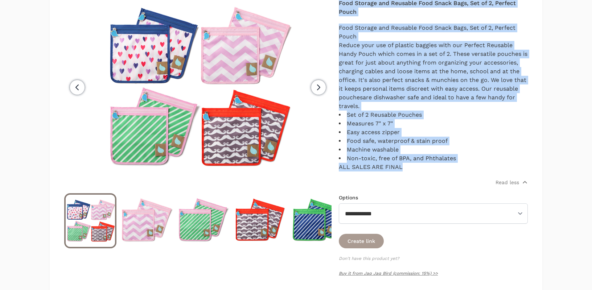
click at [318, 87] on icon "button" at bounding box center [318, 87] width 9 height 9
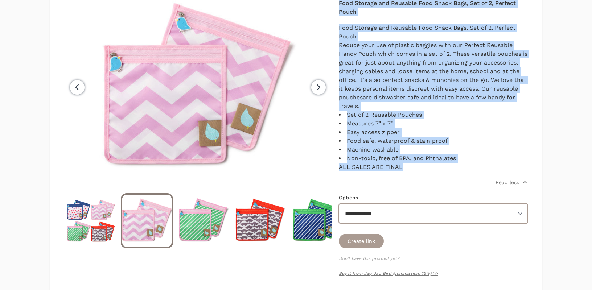
click at [393, 216] on select "**********" at bounding box center [433, 213] width 189 height 20
click at [339, 203] on select "**********" at bounding box center [433, 213] width 189 height 20
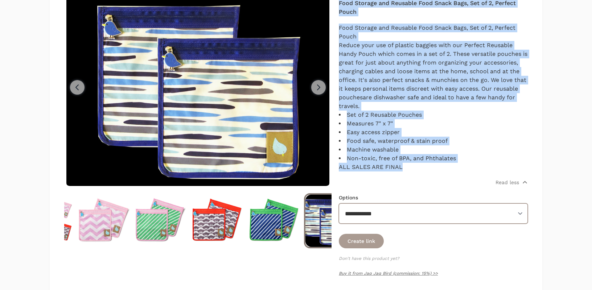
scroll to position [0, 57]
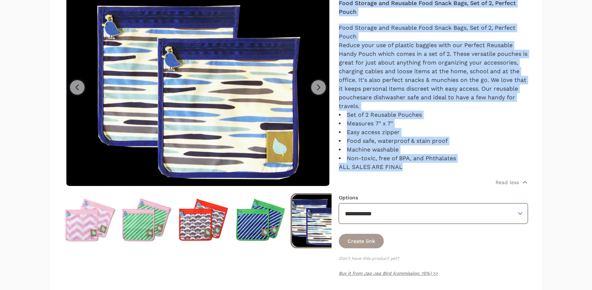
click at [391, 215] on select "**********" at bounding box center [433, 213] width 189 height 20
click at [339, 203] on select "**********" at bounding box center [433, 213] width 189 height 20
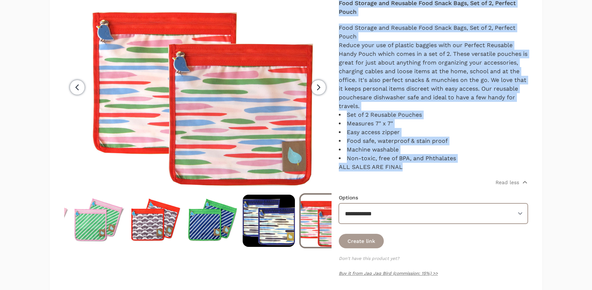
scroll to position [0, 113]
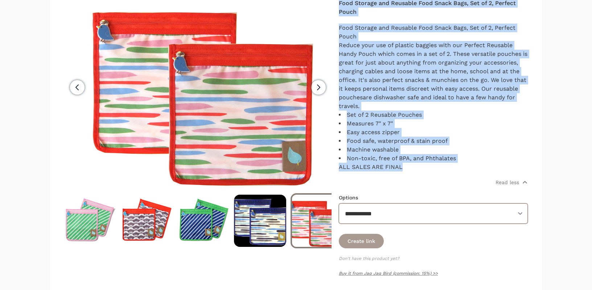
click at [390, 210] on select "**********" at bounding box center [433, 213] width 189 height 20
click at [339, 203] on select "**********" at bounding box center [433, 213] width 189 height 20
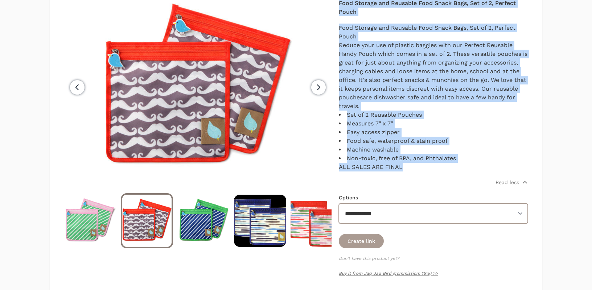
click at [389, 216] on select "**********" at bounding box center [433, 213] width 189 height 20
click at [339, 203] on select "**********" at bounding box center [433, 213] width 189 height 20
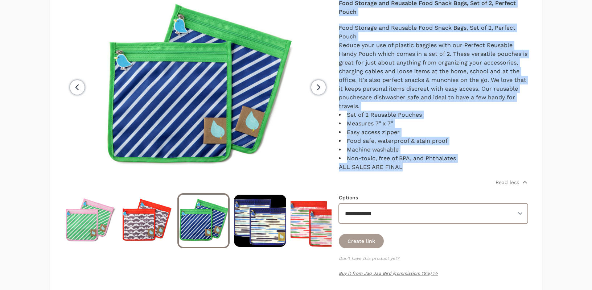
click at [388, 214] on select "**********" at bounding box center [433, 213] width 189 height 20
click at [339, 203] on select "**********" at bounding box center [433, 213] width 189 height 20
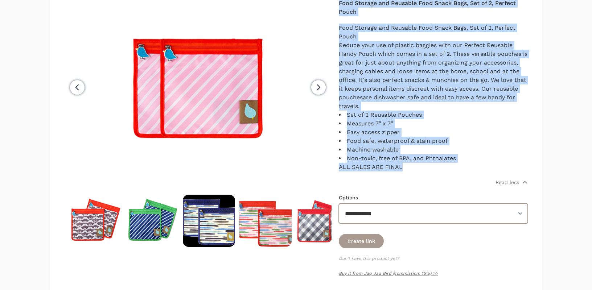
scroll to position [0, 170]
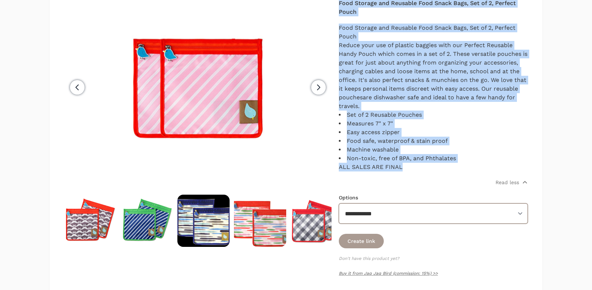
click at [383, 210] on select "**********" at bounding box center [433, 213] width 189 height 20
click at [339, 203] on select "**********" at bounding box center [433, 213] width 189 height 20
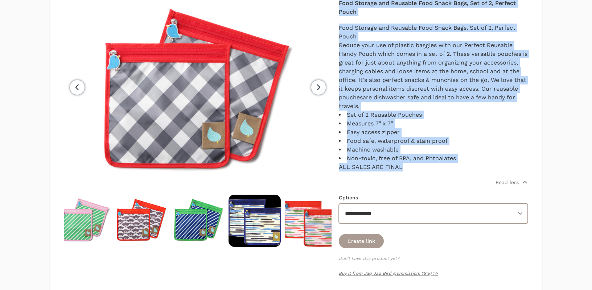
scroll to position [0, 113]
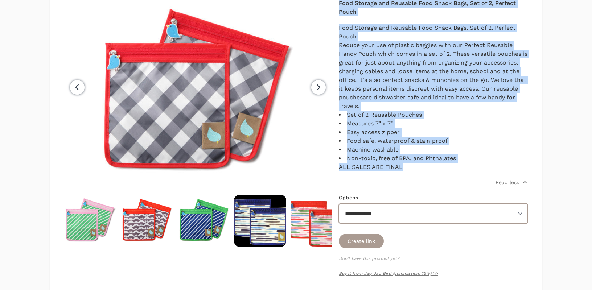
click at [384, 220] on select "**********" at bounding box center [433, 213] width 189 height 20
select select "****"
click at [339, 203] on select "**********" at bounding box center [433, 213] width 189 height 20
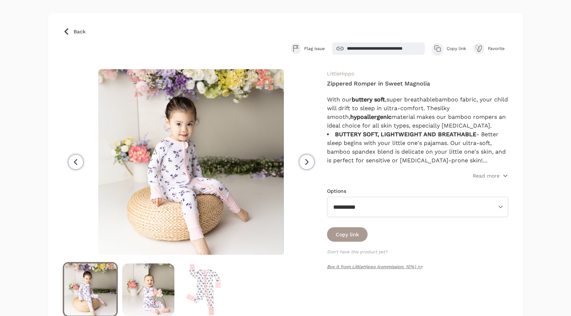
scroll to position [40, 0]
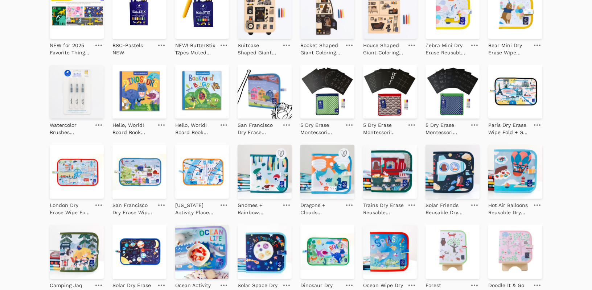
scroll to position [227, 0]
